Goal: Task Accomplishment & Management: Use online tool/utility

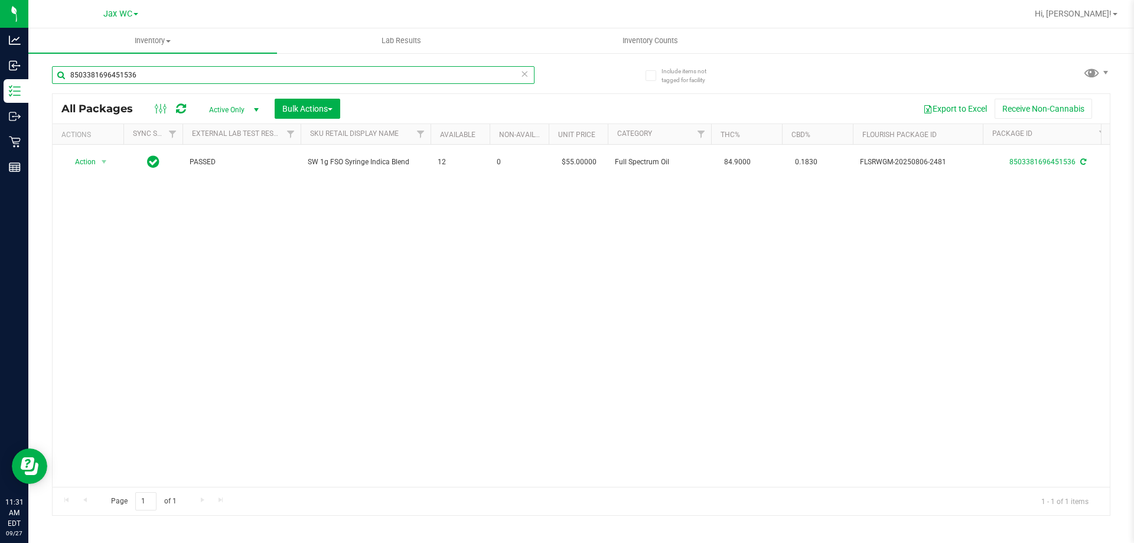
drag, startPoint x: 173, startPoint y: 76, endPoint x: 53, endPoint y: 92, distance: 121.4
click at [53, 92] on div "8503381696451536" at bounding box center [293, 79] width 482 height 27
click at [71, 77] on input "5019353545181835" at bounding box center [293, 75] width 482 height 18
drag, startPoint x: 158, startPoint y: 76, endPoint x: 64, endPoint y: 76, distance: 93.3
click at [64, 76] on input "5019353545181835" at bounding box center [293, 75] width 482 height 18
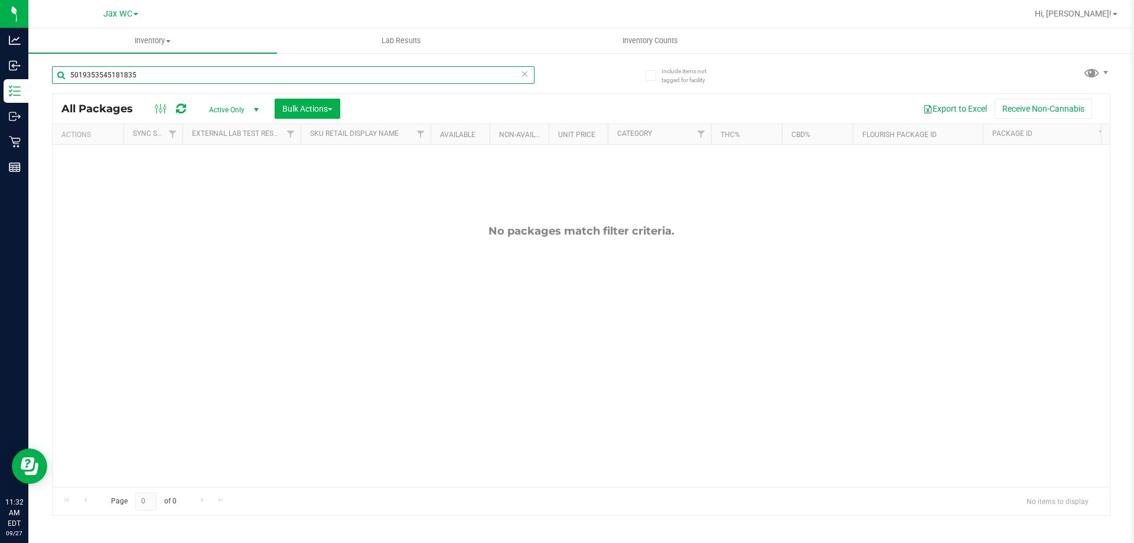
drag, startPoint x: 148, startPoint y: 69, endPoint x: 42, endPoint y: 69, distance: 106.3
click at [42, 69] on div "Include items not tagged for facility 5019353545181835 All Packages Active Only…" at bounding box center [580, 232] width 1105 height 360
type input "W-JUL25GRZ01-0730"
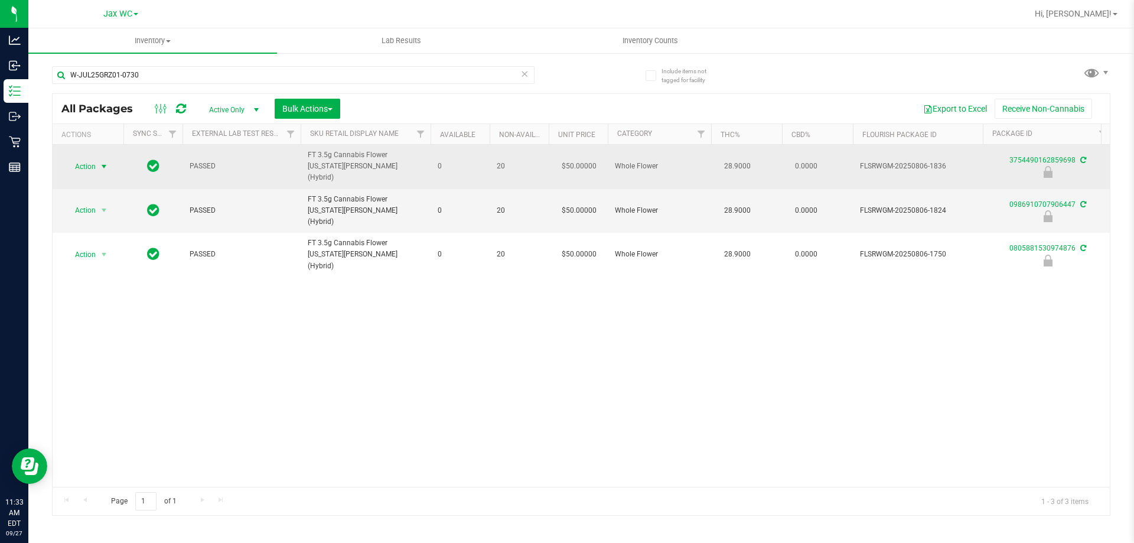
click at [79, 158] on span "Action" at bounding box center [80, 166] width 32 height 17
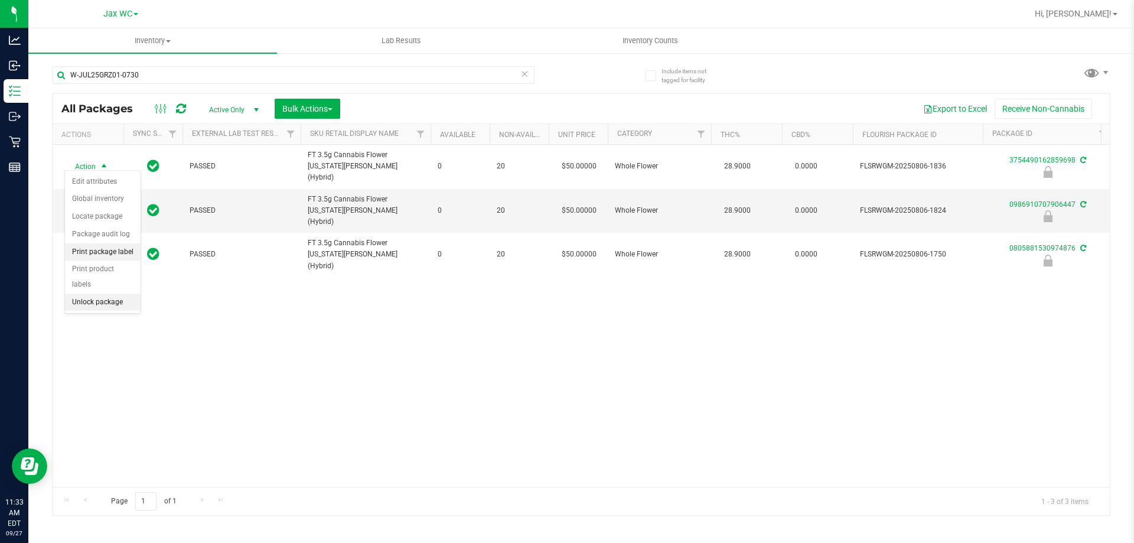
click at [113, 249] on li "Print package label" at bounding box center [103, 252] width 76 height 18
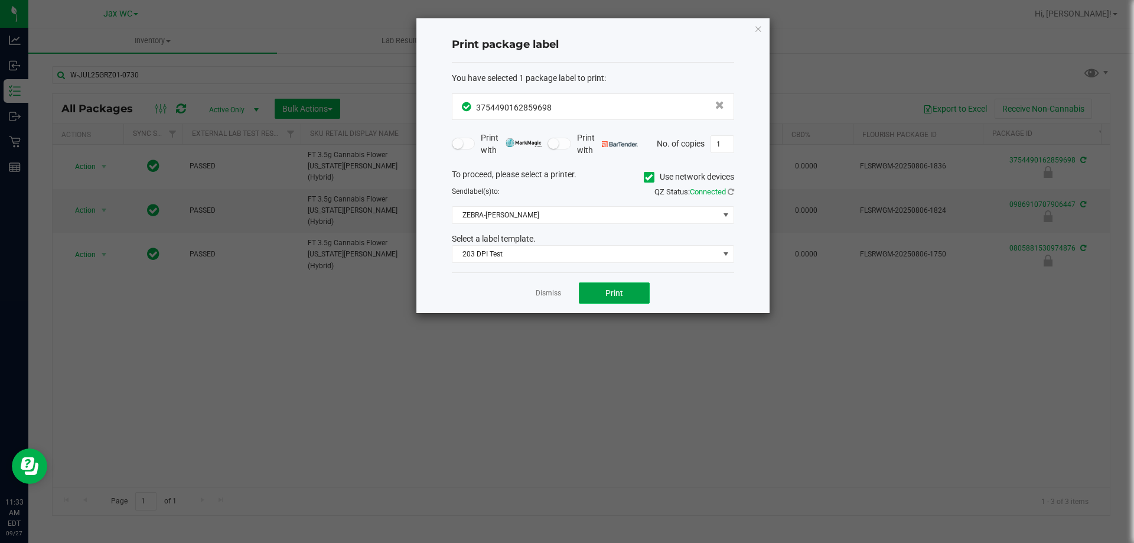
click at [603, 291] on button "Print" at bounding box center [614, 292] width 71 height 21
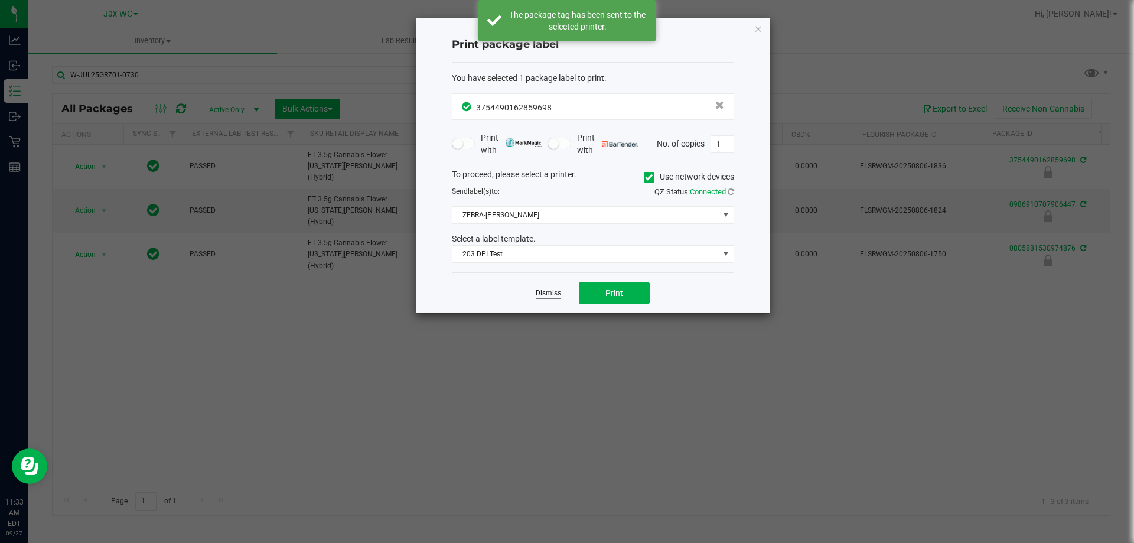
click at [553, 295] on link "Dismiss" at bounding box center [548, 293] width 25 height 10
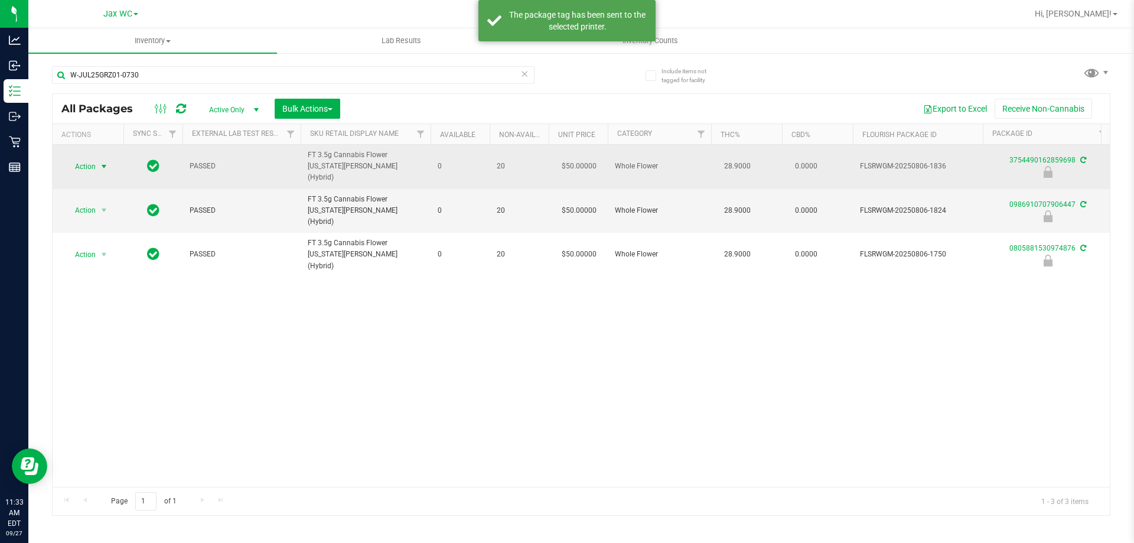
click at [100, 162] on span "select" at bounding box center [103, 166] width 9 height 9
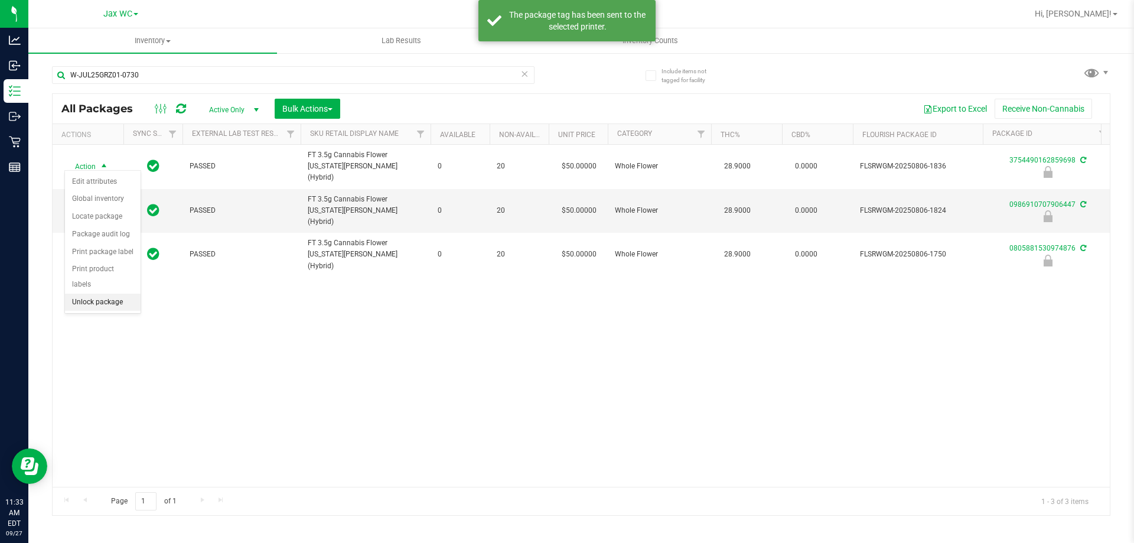
click at [102, 293] on li "Unlock package" at bounding box center [103, 302] width 76 height 18
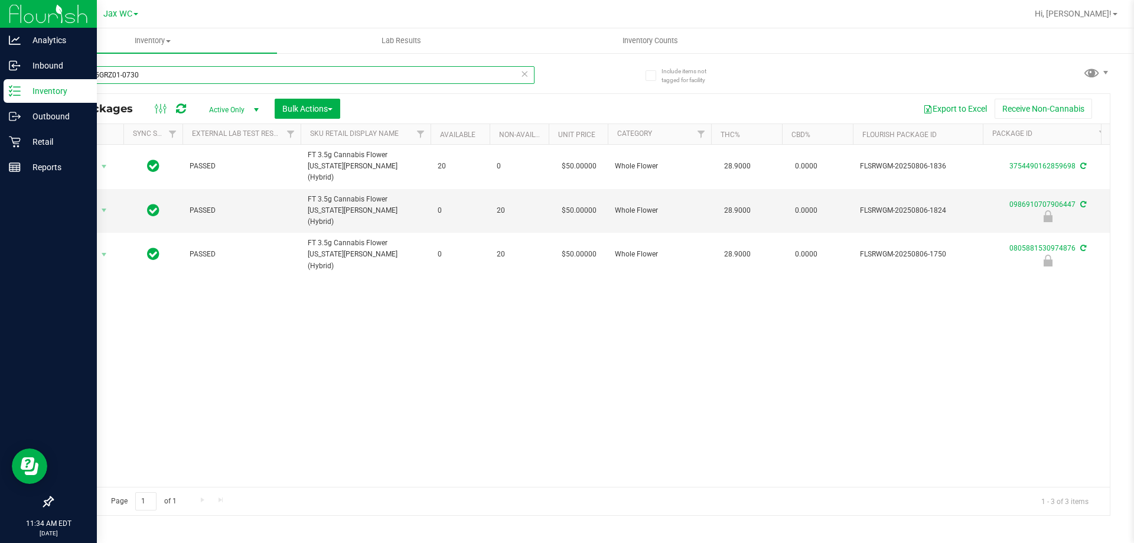
drag, startPoint x: 125, startPoint y: 78, endPoint x: 2, endPoint y: 81, distance: 122.3
click at [2, 81] on div "Analytics Inbound Inventory Outbound Retail Reports 11:34 AM EDT [DATE] 09/27 J…" at bounding box center [567, 271] width 1134 height 543
type input "[CREDIT_CARD_NUMBER]"
